Goal: Obtain resource: Obtain resource

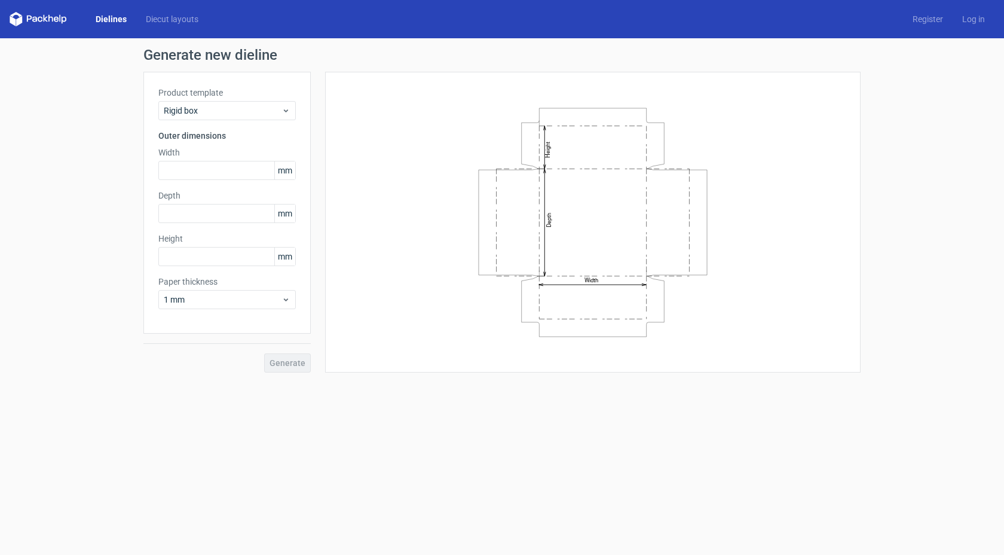
click at [108, 24] on link "Dielines" at bounding box center [111, 19] width 50 height 12
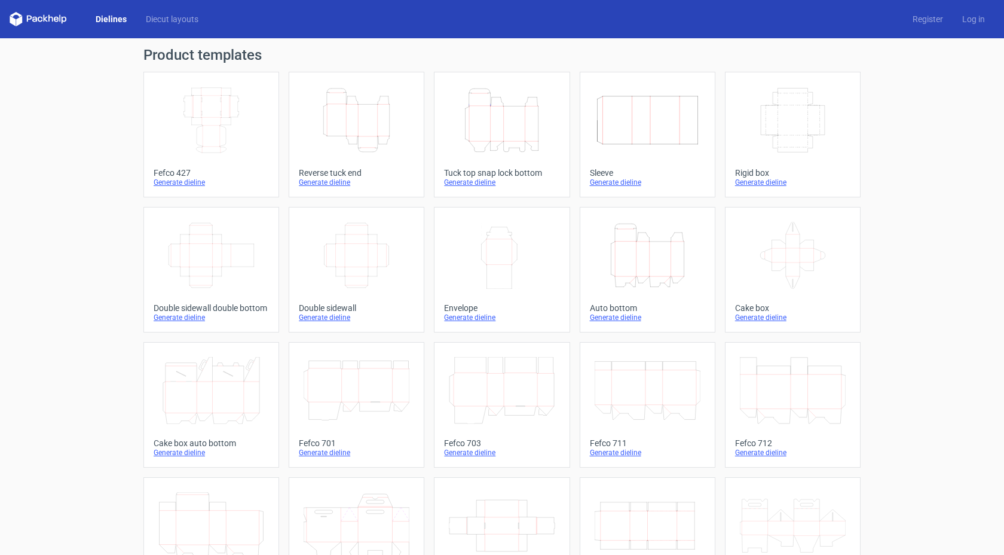
click at [488, 154] on div "Height Depth Width" at bounding box center [501, 120] width 115 height 77
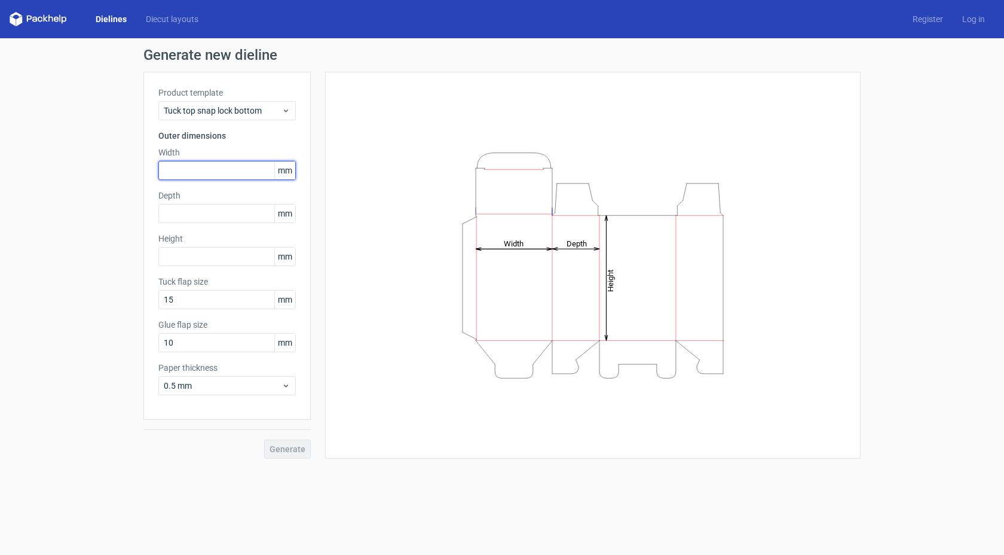
click at [203, 166] on input "text" at bounding box center [226, 170] width 137 height 19
type input "1"
type input "65"
click at [215, 172] on input "65" at bounding box center [226, 170] width 137 height 19
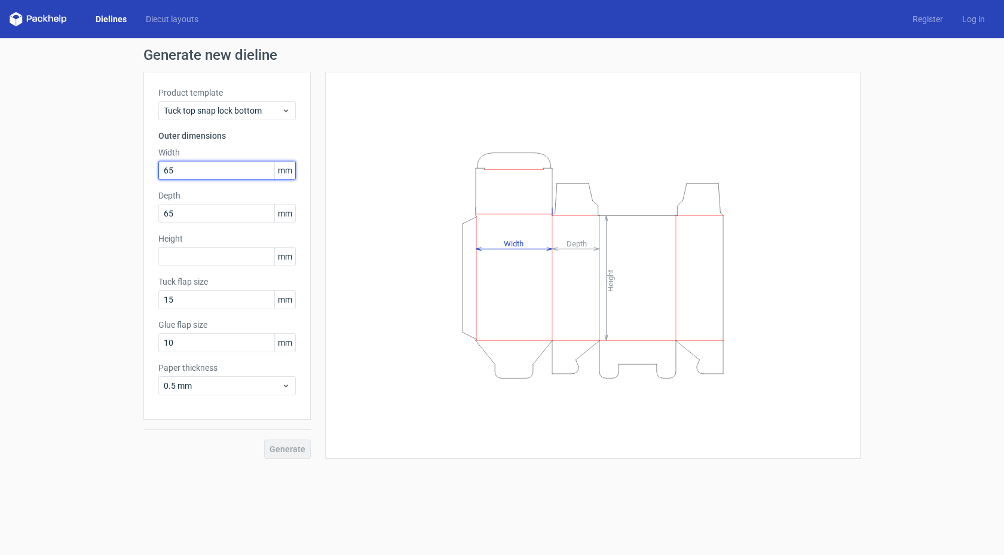
click at [215, 172] on input "65" at bounding box center [226, 170] width 137 height 19
type input "70"
type input "105"
click at [288, 445] on span "Generate" at bounding box center [288, 449] width 36 height 8
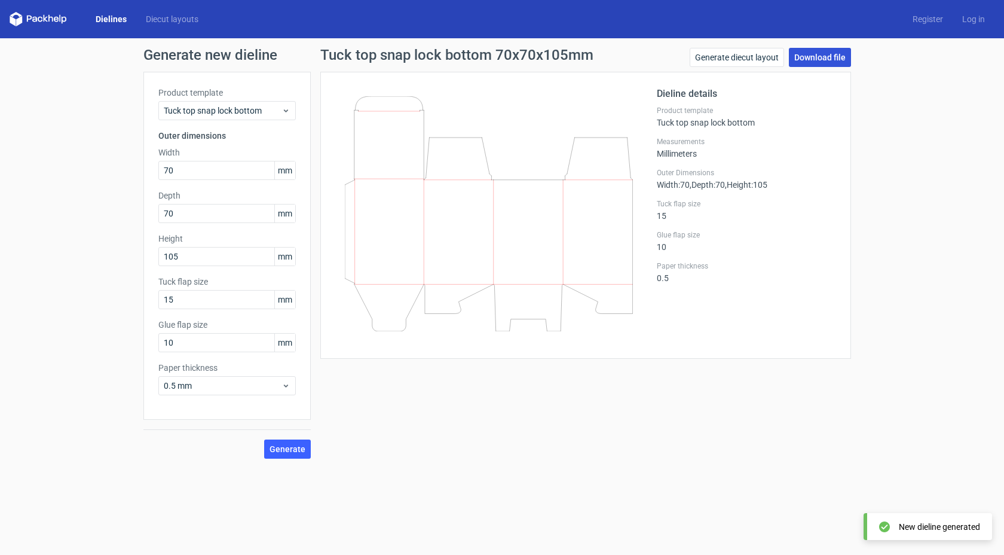
click at [820, 54] on link "Download file" at bounding box center [820, 57] width 62 height 19
click at [569, 128] on icon at bounding box center [489, 213] width 288 height 235
click at [754, 62] on link "Generate diecut layout" at bounding box center [737, 57] width 94 height 19
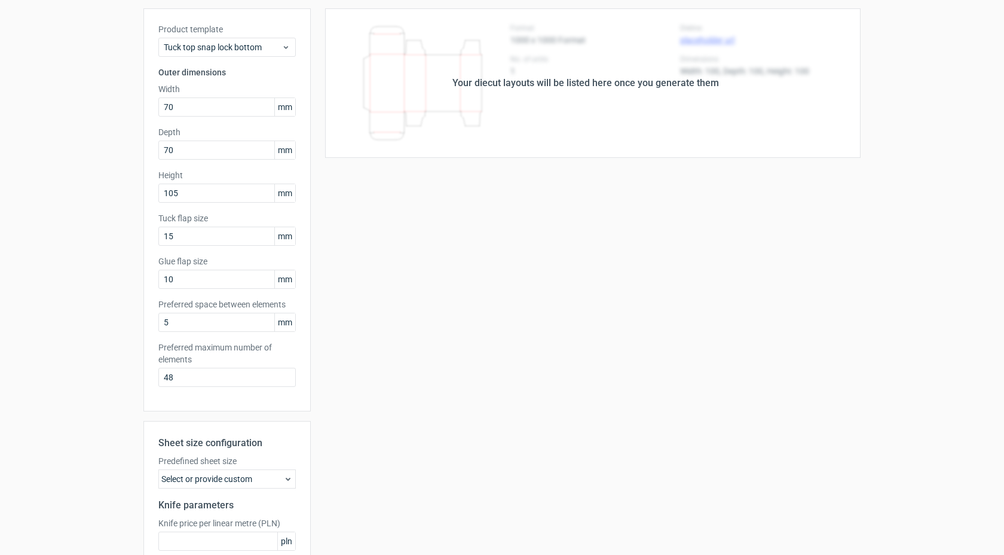
scroll to position [175, 0]
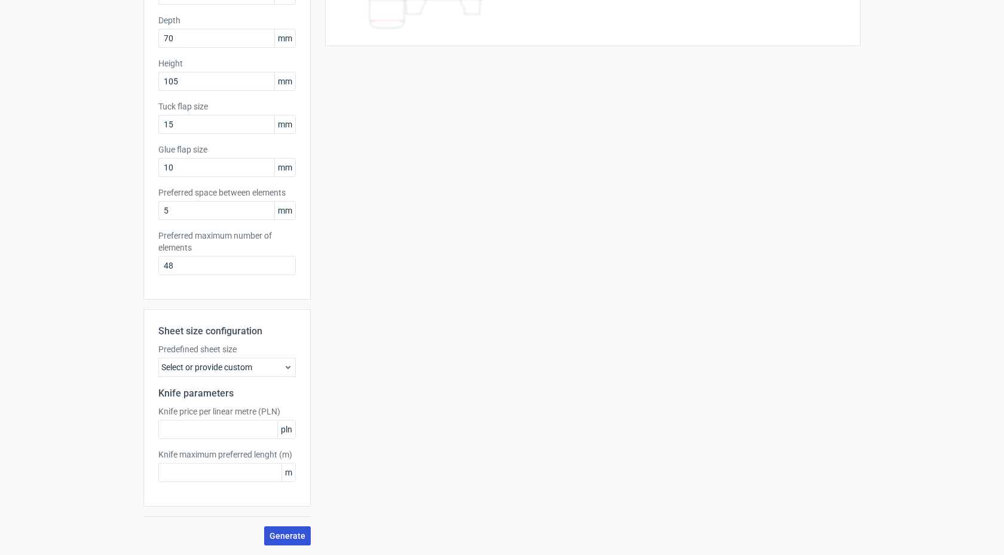
click at [277, 532] on span "Generate" at bounding box center [288, 535] width 36 height 8
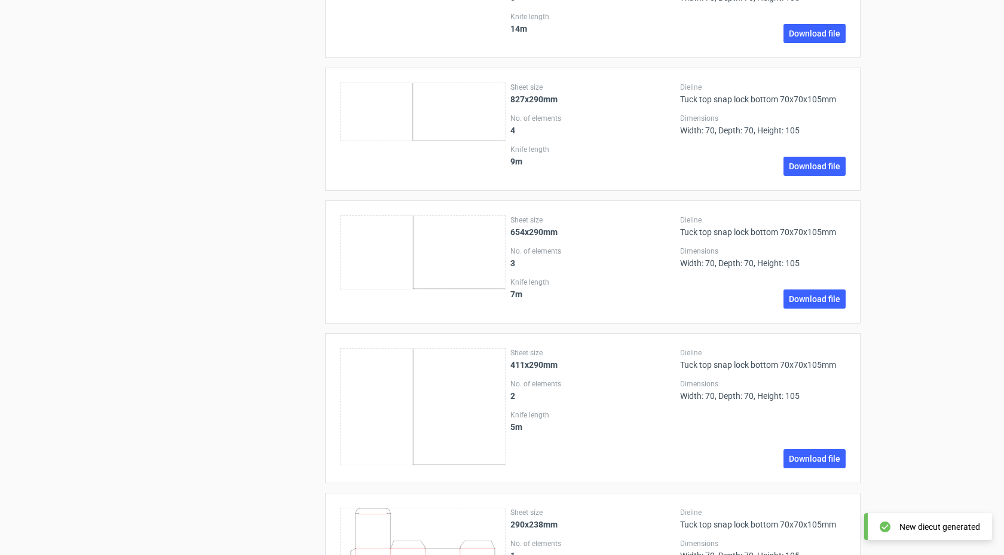
scroll to position [1552, 0]
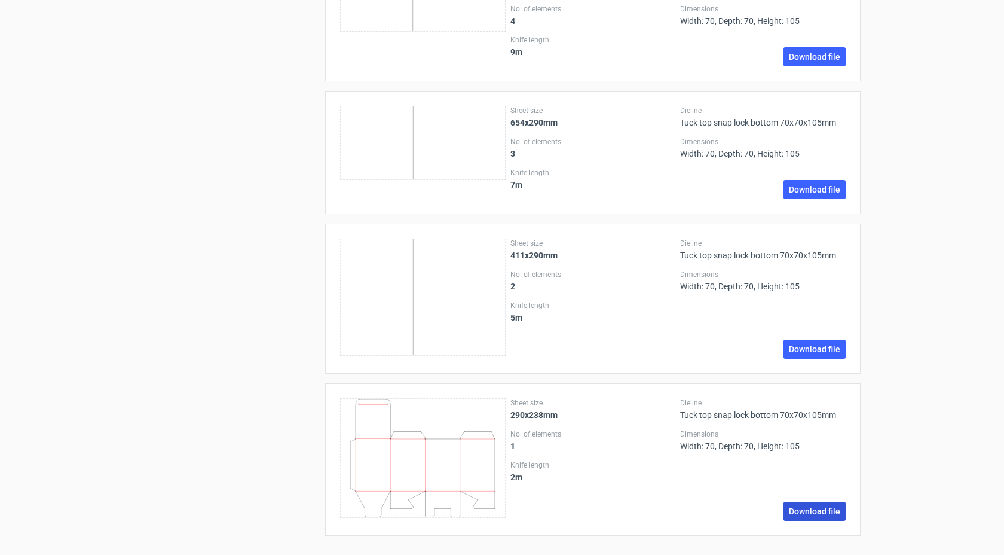
click at [831, 504] on link "Download file" at bounding box center [815, 511] width 62 height 19
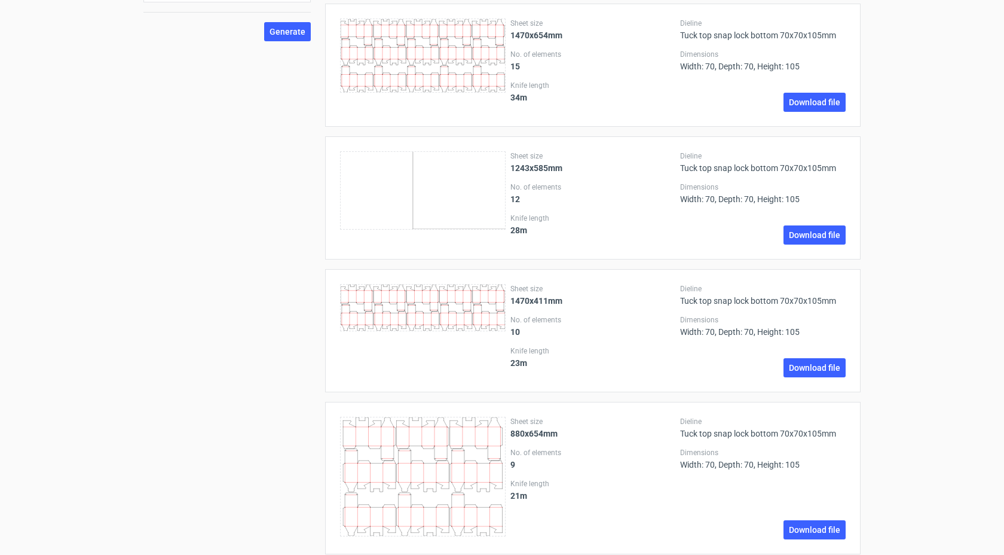
scroll to position [0, 0]
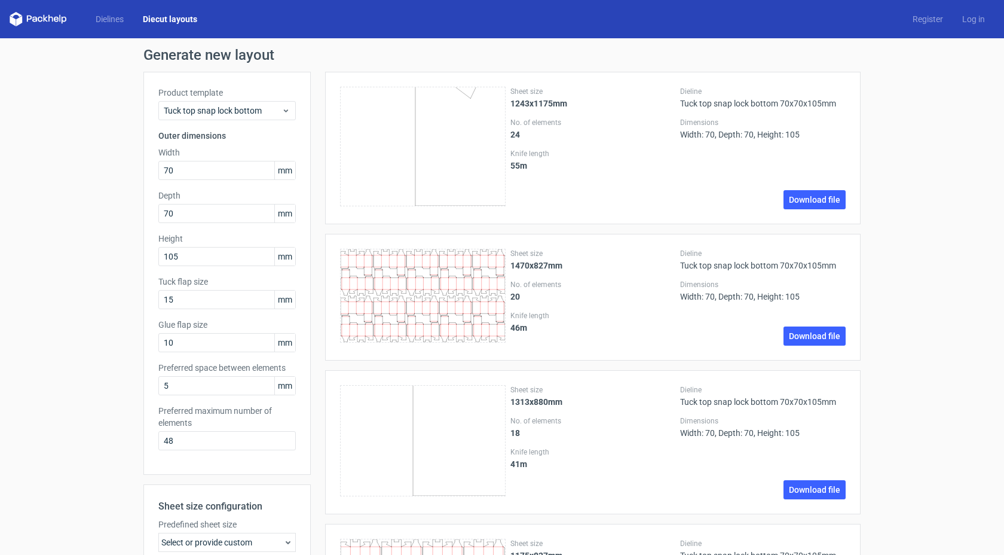
click at [206, 51] on h1 "Generate new layout" at bounding box center [501, 55] width 717 height 14
click at [122, 20] on link "Dielines" at bounding box center [109, 19] width 47 height 12
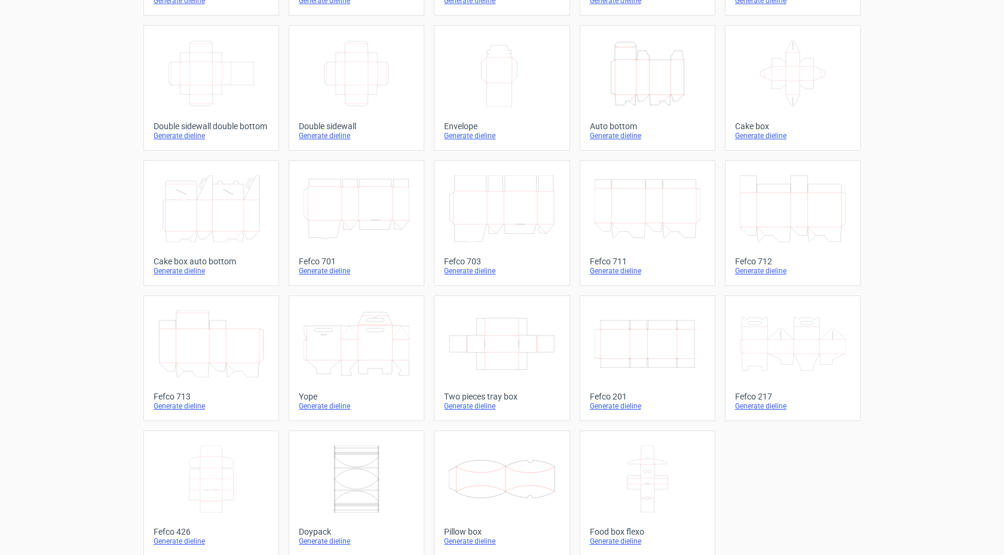
scroll to position [192, 0]
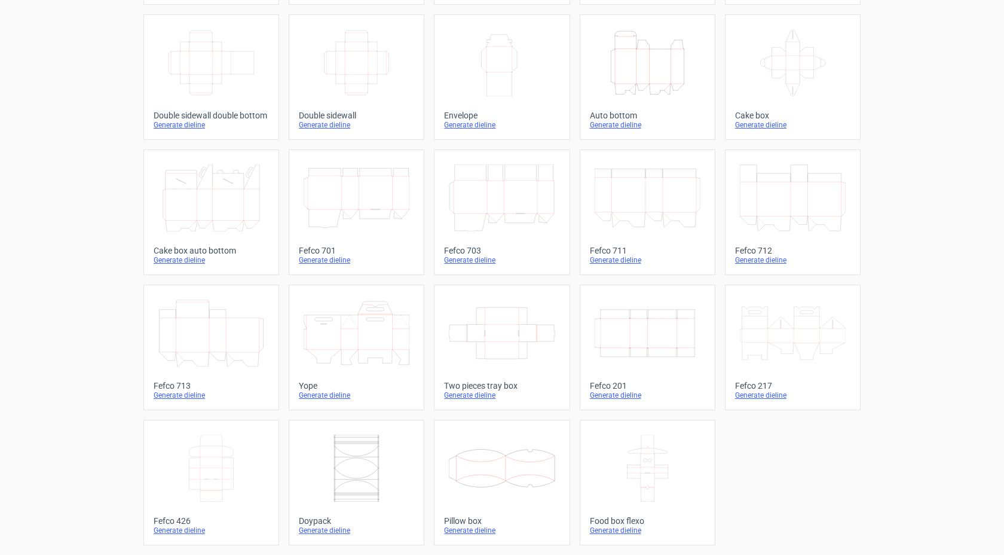
click at [810, 321] on icon at bounding box center [793, 332] width 106 height 67
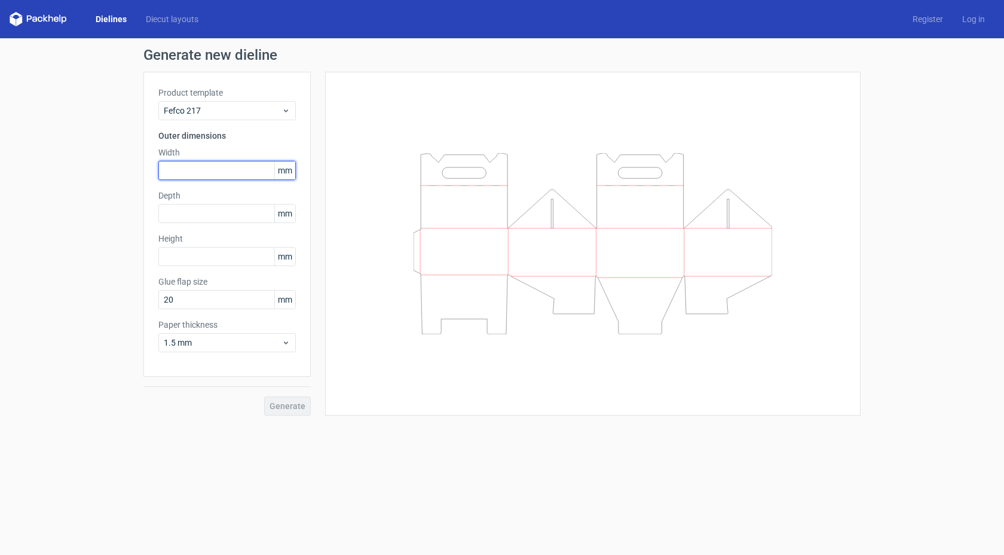
click at [191, 178] on input "text" at bounding box center [226, 170] width 137 height 19
type input "1"
type input "195"
click at [221, 173] on input "195" at bounding box center [226, 170] width 137 height 19
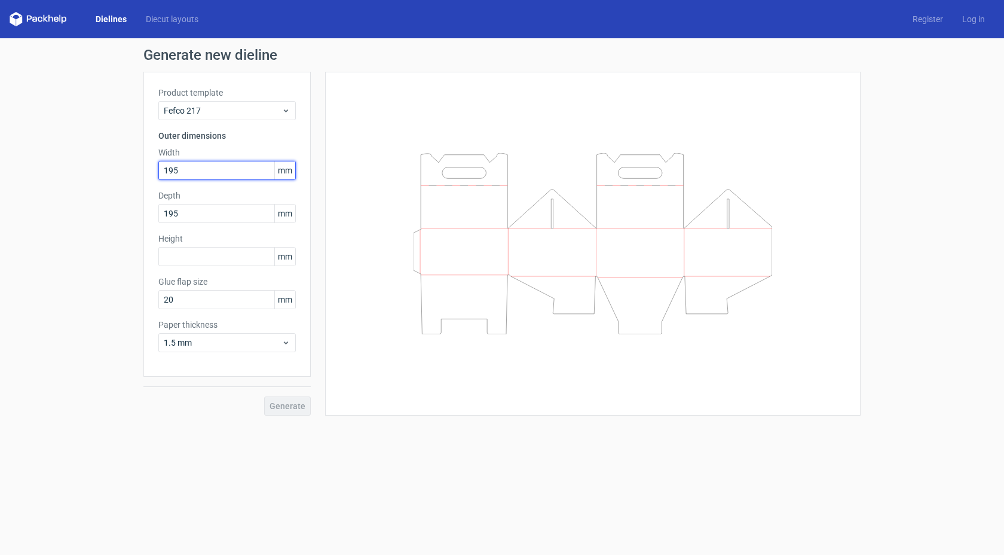
click at [221, 173] on input "195" at bounding box center [226, 170] width 137 height 19
type input "187"
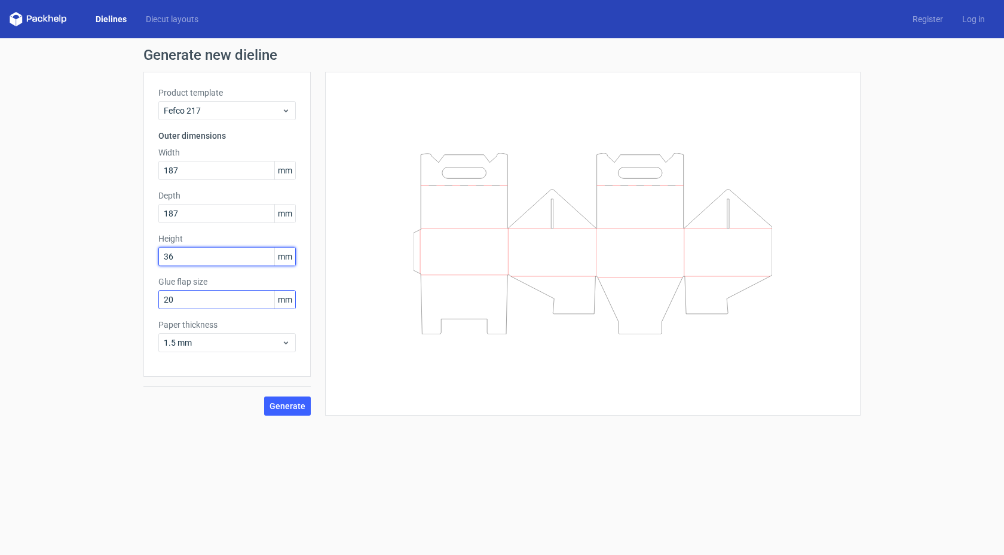
type input "36"
click at [215, 298] on input "20" at bounding box center [226, 299] width 137 height 19
click at [285, 408] on span "Generate" at bounding box center [288, 406] width 36 height 8
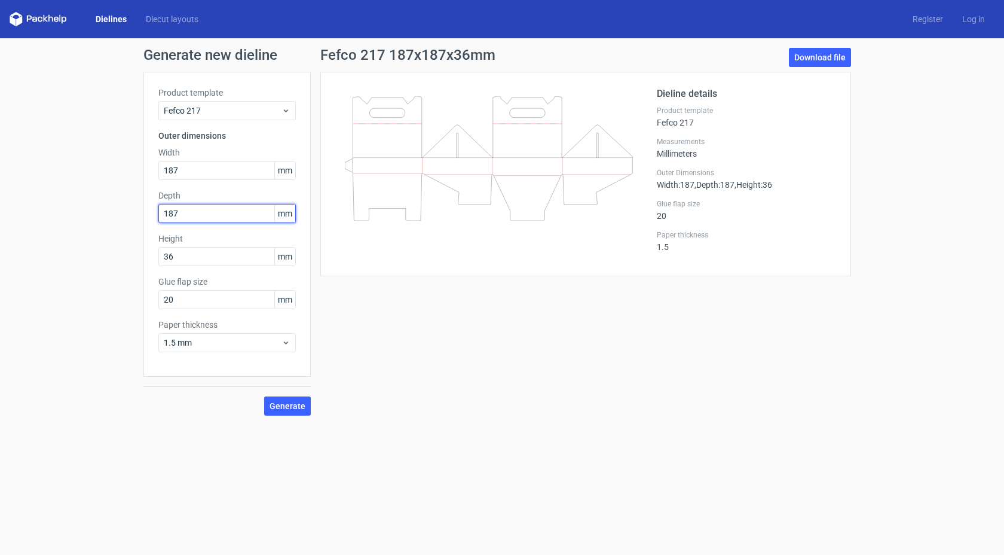
click at [215, 208] on input "187" at bounding box center [226, 213] width 137 height 19
type input "36"
type input "187"
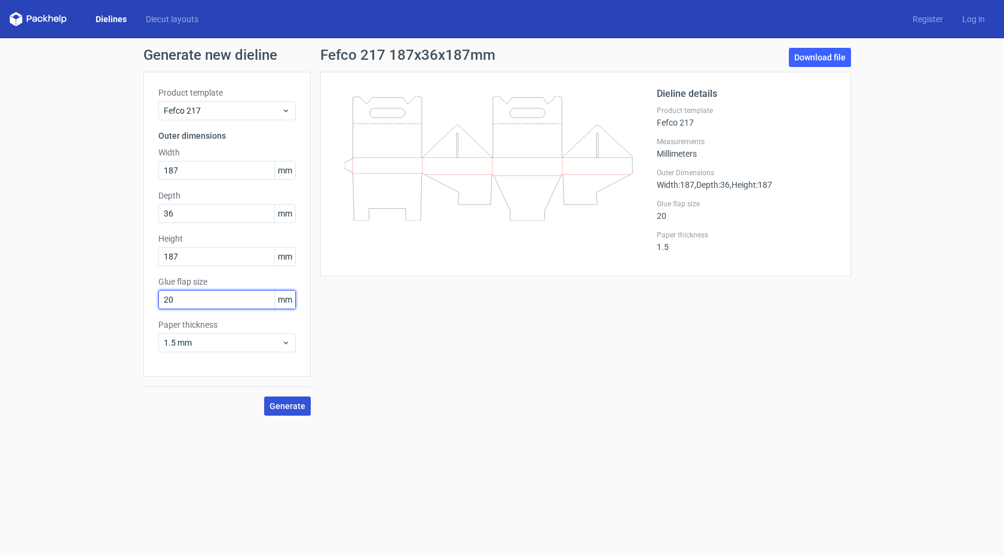
click at [279, 402] on span "Generate" at bounding box center [288, 406] width 36 height 8
click at [303, 402] on span "Generate" at bounding box center [288, 406] width 36 height 8
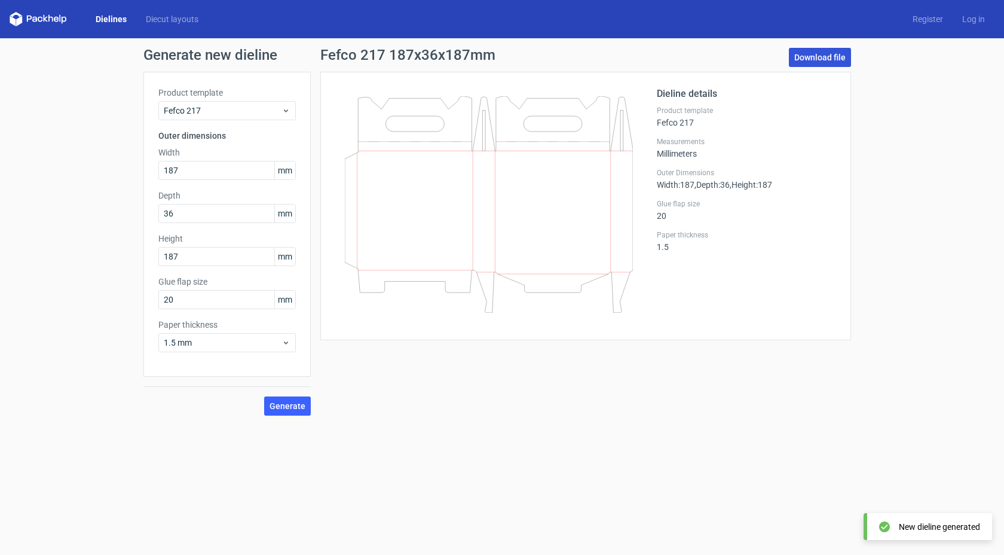
click at [830, 63] on link "Download file" at bounding box center [820, 57] width 62 height 19
click at [603, 444] on form "Generate new dieline Product template Fefco 217 Outer dimensions Width 187 mm D…" at bounding box center [502, 296] width 1004 height 516
click at [751, 53] on div "Fefco 217 187x36x187mm Download file" at bounding box center [585, 60] width 531 height 24
click at [284, 341] on use at bounding box center [286, 342] width 4 height 3
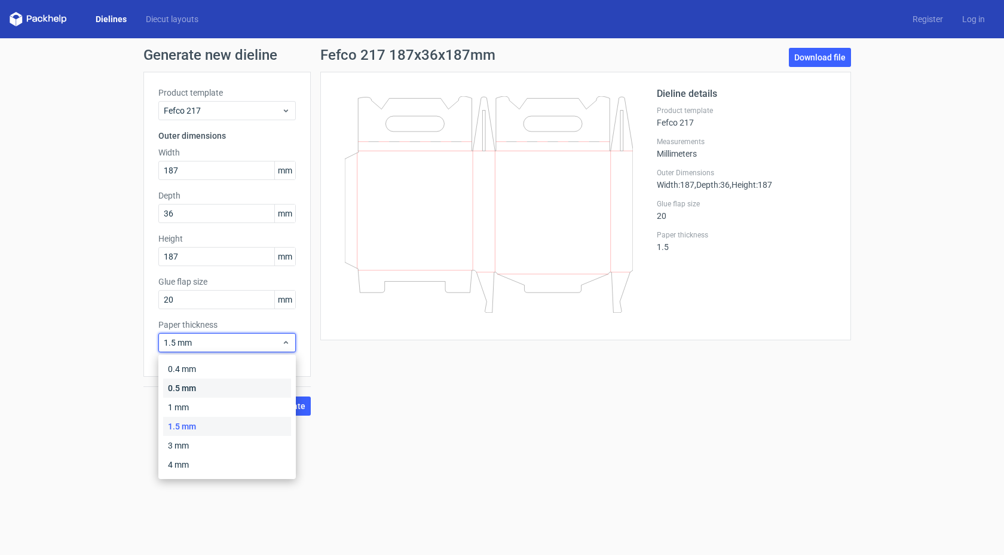
click at [251, 389] on div "0.5 mm" at bounding box center [227, 387] width 128 height 19
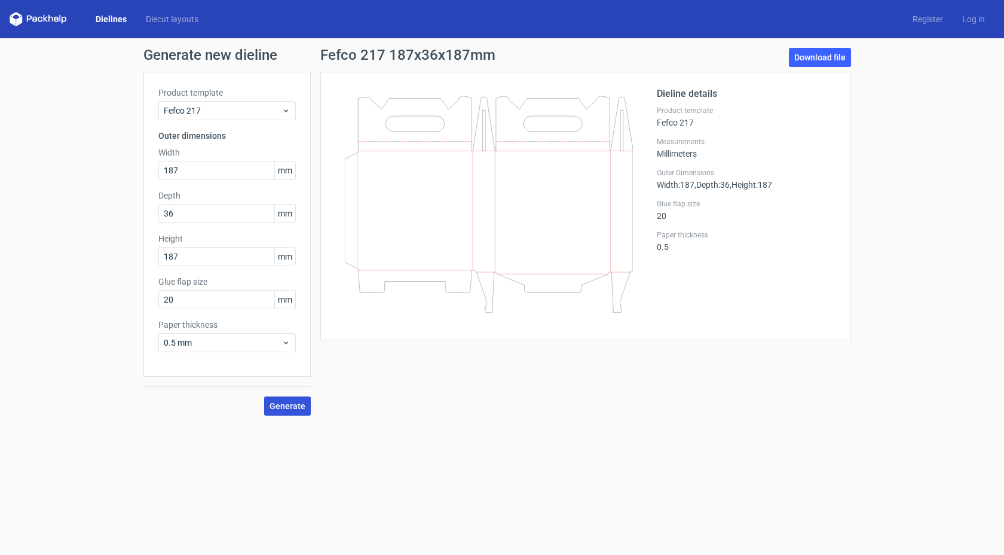
click at [304, 403] on span "Generate" at bounding box center [288, 406] width 36 height 8
click at [940, 537] on div "New dieline generated" at bounding box center [928, 526] width 129 height 27
click at [949, 524] on div "New dieline generated" at bounding box center [939, 527] width 81 height 12
click at [562, 216] on icon at bounding box center [489, 204] width 288 height 216
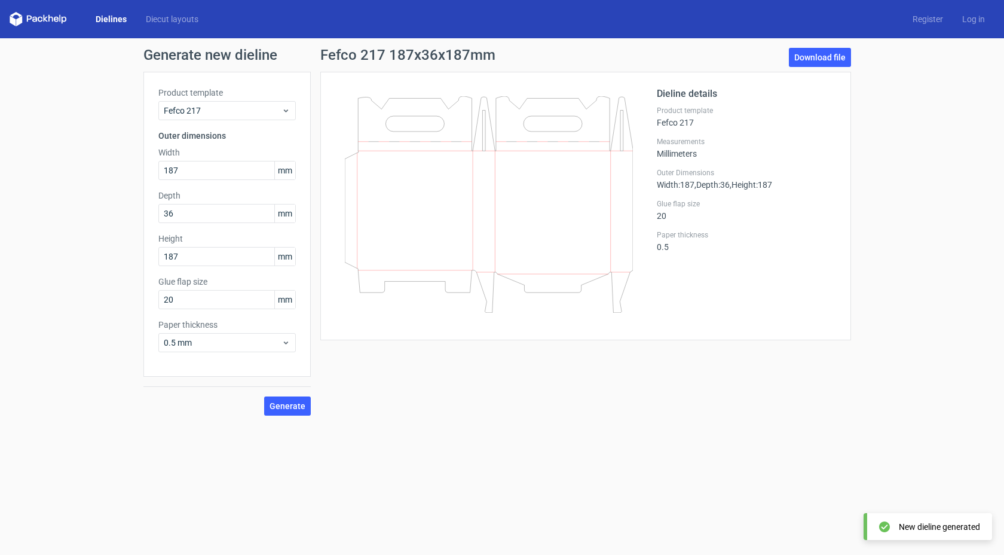
click at [562, 216] on icon at bounding box center [489, 204] width 288 height 216
click at [638, 129] on div at bounding box center [496, 206] width 322 height 239
click at [481, 53] on h1 "Fefco 217 187x36x187mm" at bounding box center [407, 55] width 175 height 14
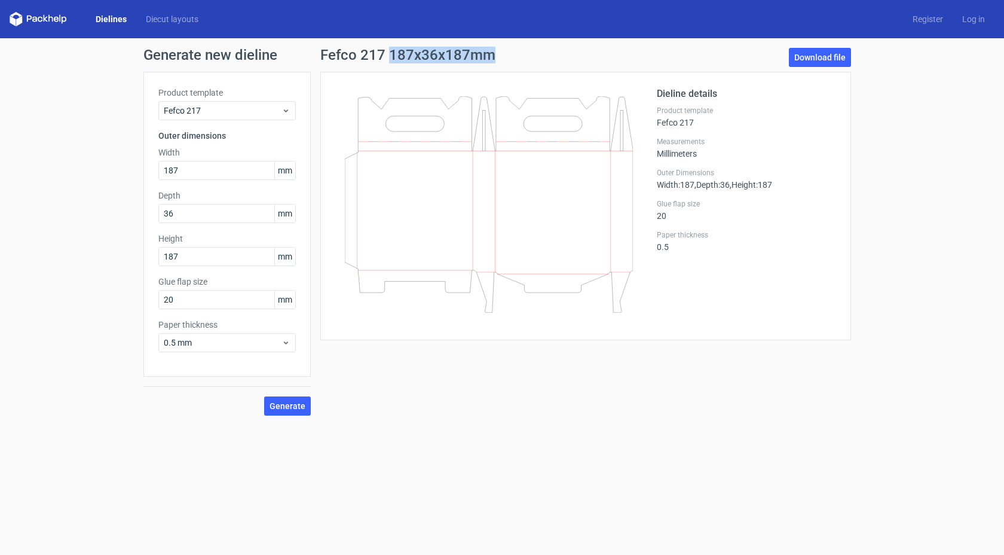
click at [481, 53] on h1 "Fefco 217 187x36x187mm" at bounding box center [407, 55] width 175 height 14
click at [519, 457] on form "Generate new dieline Product template Fefco 217 Outer dimensions Width 187 mm D…" at bounding box center [502, 296] width 1004 height 516
click at [760, 63] on div "Fefco 217 187x36x187mm Download file" at bounding box center [585, 60] width 531 height 24
